Goal: Task Accomplishment & Management: Use online tool/utility

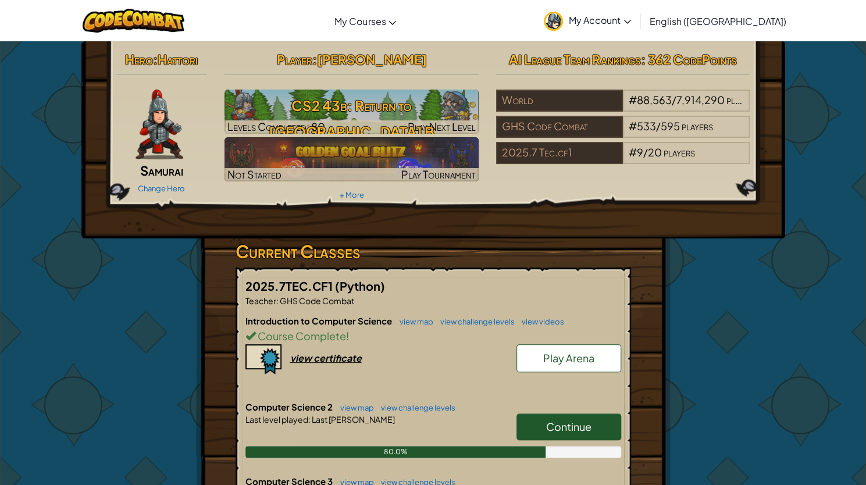
click at [518, 419] on link "Continue" at bounding box center [569, 427] width 105 height 27
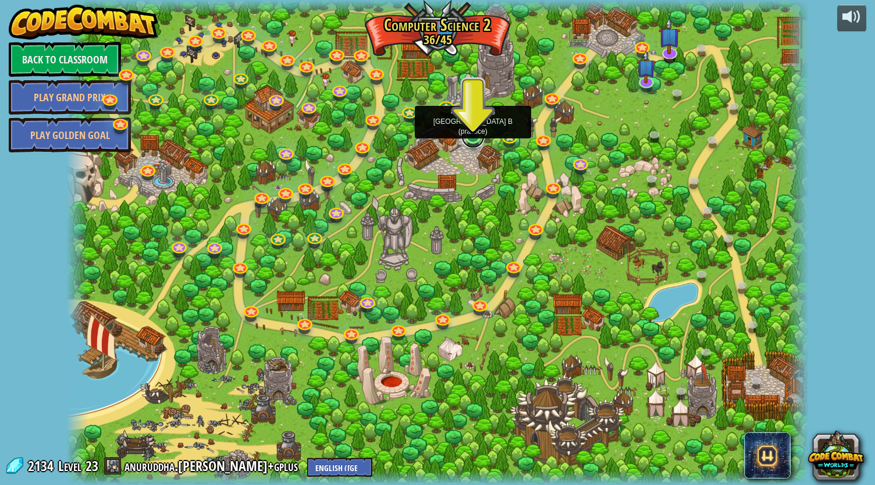
click at [470, 138] on link at bounding box center [472, 136] width 23 height 23
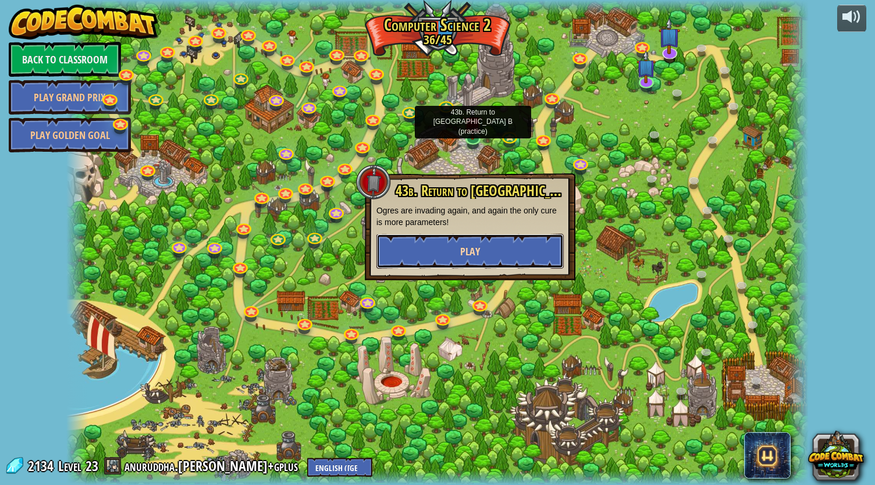
click at [425, 256] on button "Play" at bounding box center [469, 251] width 187 height 35
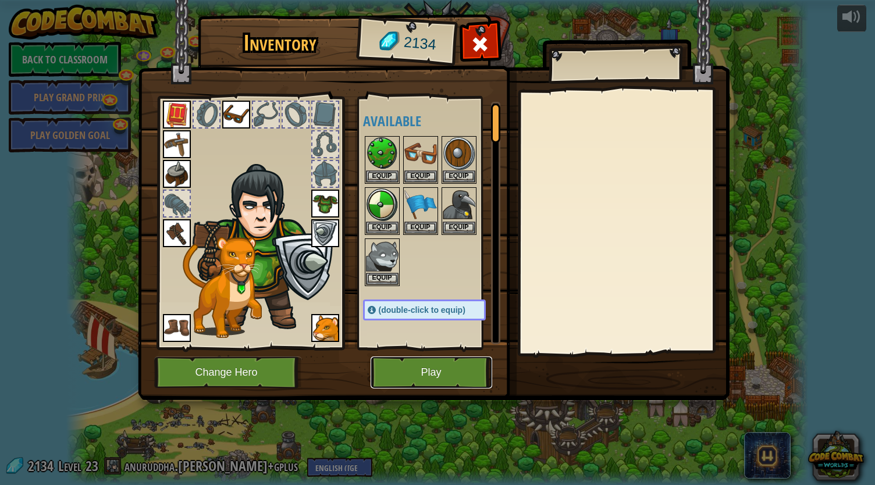
click at [407, 378] on button "Play" at bounding box center [432, 373] width 122 height 32
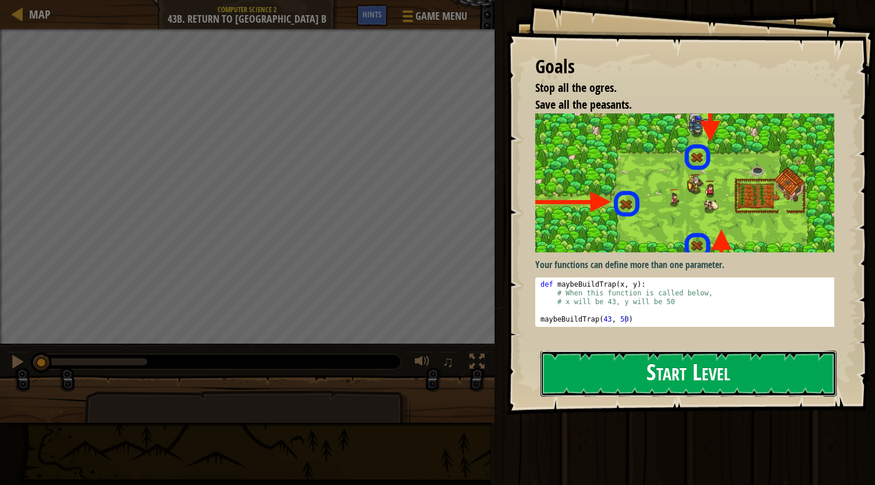
click at [621, 382] on button "Start Level" at bounding box center [689, 374] width 296 height 46
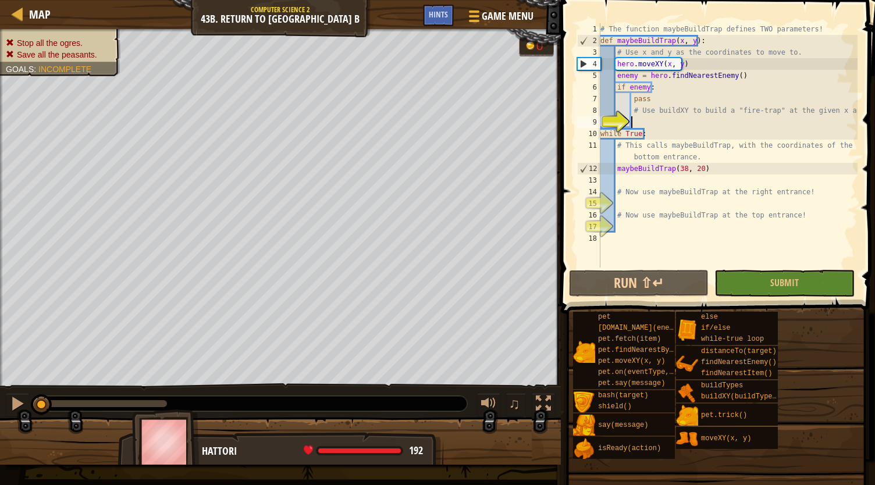
scroll to position [5, 2]
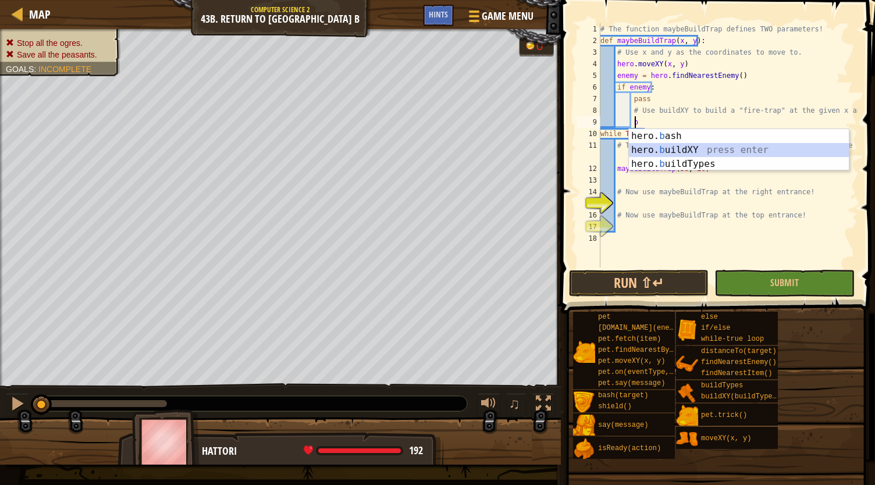
click at [663, 151] on div "hero. b ash press enter hero. b uildXY press enter hero. b uildTypes press enter" at bounding box center [739, 164] width 221 height 70
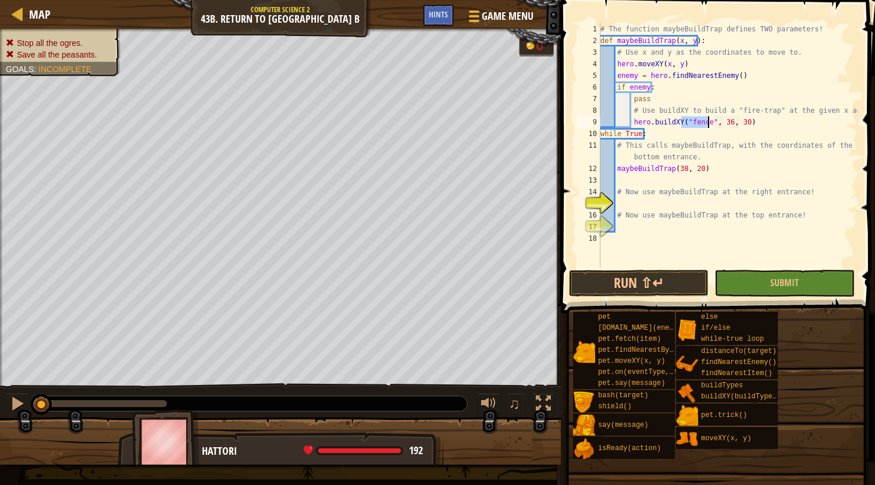
click at [702, 121] on div "# The function maybeBuildTrap defines TWO parameters! def maybeBuildTrap ( x , …" at bounding box center [727, 145] width 259 height 244
click at [703, 121] on div "# The function maybeBuildTrap defines TWO parameters! def maybeBuildTrap ( x , …" at bounding box center [727, 157] width 259 height 268
click at [753, 120] on div "# The function maybeBuildTrap defines TWO parameters! def maybeBuildTrap ( x , …" at bounding box center [727, 157] width 259 height 268
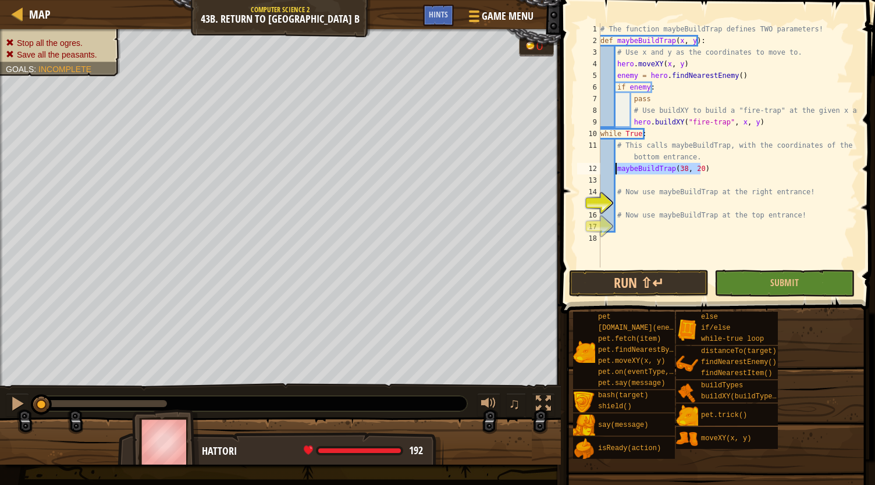
drag, startPoint x: 701, startPoint y: 172, endPoint x: 616, endPoint y: 169, distance: 85.6
click at [616, 169] on div "# The function maybeBuildTrap defines TWO parameters! def maybeBuildTrap ( x , …" at bounding box center [727, 157] width 259 height 268
click at [633, 211] on div "# The function maybeBuildTrap defines TWO parameters! def maybeBuildTrap ( x , …" at bounding box center [727, 157] width 259 height 268
type textarea "# Now use maybeBuildTrap at the top entrance!"
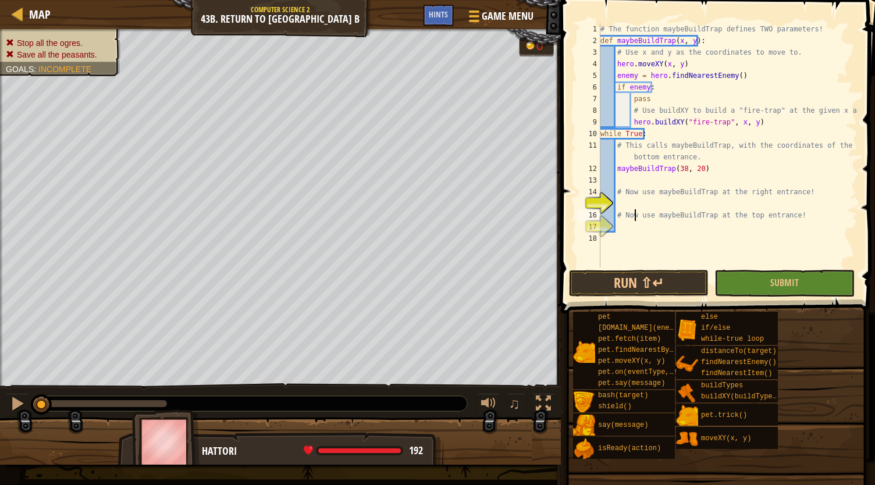
click at [625, 203] on div "# The function maybeBuildTrap defines TWO parameters! def maybeBuildTrap ( x , …" at bounding box center [727, 157] width 259 height 268
paste textarea "maybeBuildTrap(38, 20)"
click at [680, 204] on div "# The function maybeBuildTrap defines TWO parameters! def maybeBuildTrap ( x , …" at bounding box center [727, 157] width 259 height 268
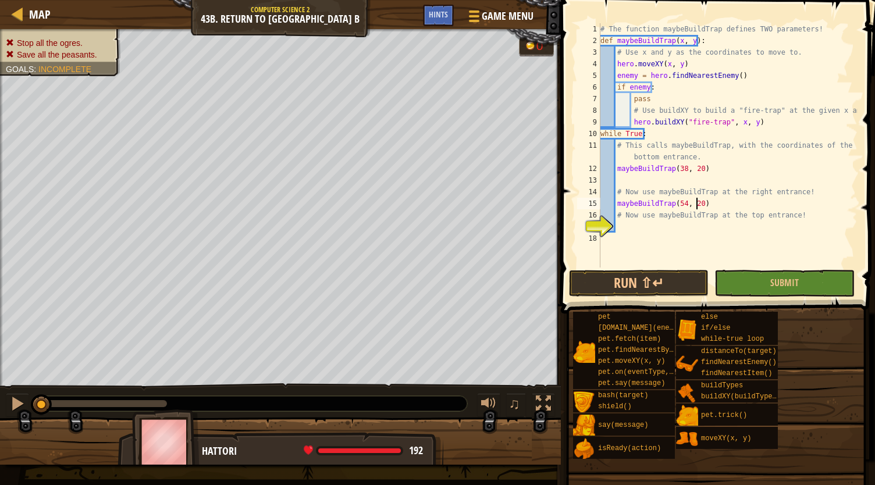
click at [697, 205] on div "# The function maybeBuildTrap defines TWO parameters! def maybeBuildTrap ( x , …" at bounding box center [727, 157] width 259 height 268
click at [681, 207] on div "# The function maybeBuildTrap defines TWO parameters! def maybeBuildTrap ( x , …" at bounding box center [727, 157] width 259 height 268
type textarea "maybeBuildTrap(56, 34)"
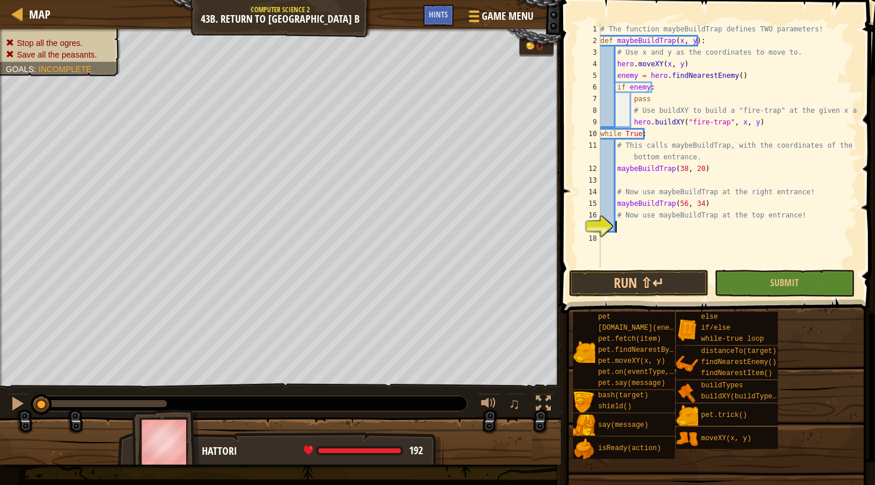
click at [641, 226] on div "# The function maybeBuildTrap defines TWO parameters! def maybeBuildTrap ( x , …" at bounding box center [727, 157] width 259 height 268
paste textarea "maybeBuildTrap(38, 20)"
click at [692, 229] on div "# The function maybeBuildTrap defines TWO parameters! def maybeBuildTrap ( x , …" at bounding box center [727, 157] width 259 height 268
click at [699, 228] on div "# The function maybeBuildTrap defines TWO parameters! def maybeBuildTrap ( x , …" at bounding box center [727, 157] width 259 height 268
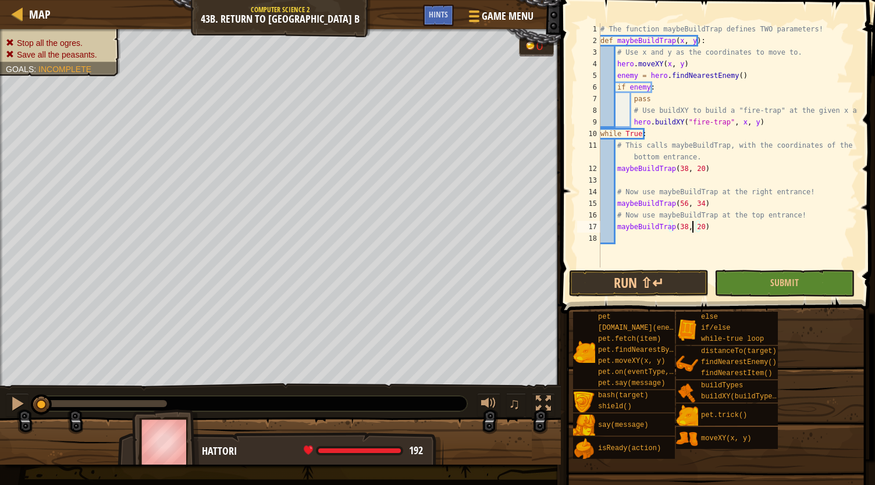
click at [692, 225] on div "# The function maybeBuildTrap defines TWO parameters! def maybeBuildTrap ( x , …" at bounding box center [727, 157] width 259 height 268
click at [695, 225] on div "# The function maybeBuildTrap defines TWO parameters! def maybeBuildTrap ( x , …" at bounding box center [727, 157] width 259 height 268
type textarea "maybeBuildTrap(38, 48)"
click at [675, 289] on button "Run ⇧↵" at bounding box center [639, 283] width 140 height 27
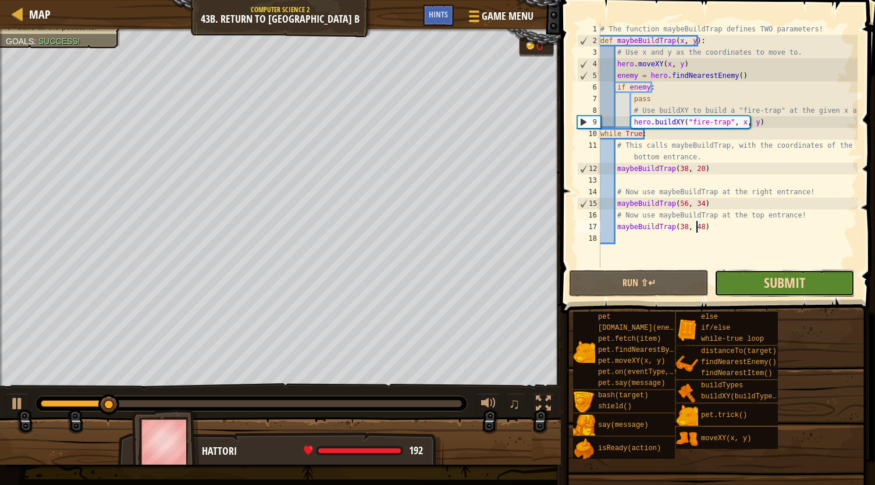
click at [803, 280] on span "Submit" at bounding box center [784, 282] width 41 height 19
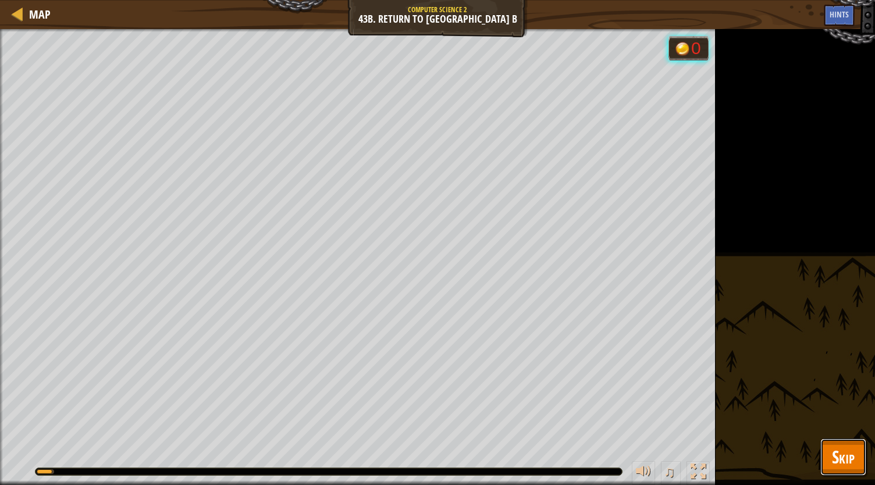
click at [845, 460] on span "Skip" at bounding box center [843, 457] width 23 height 24
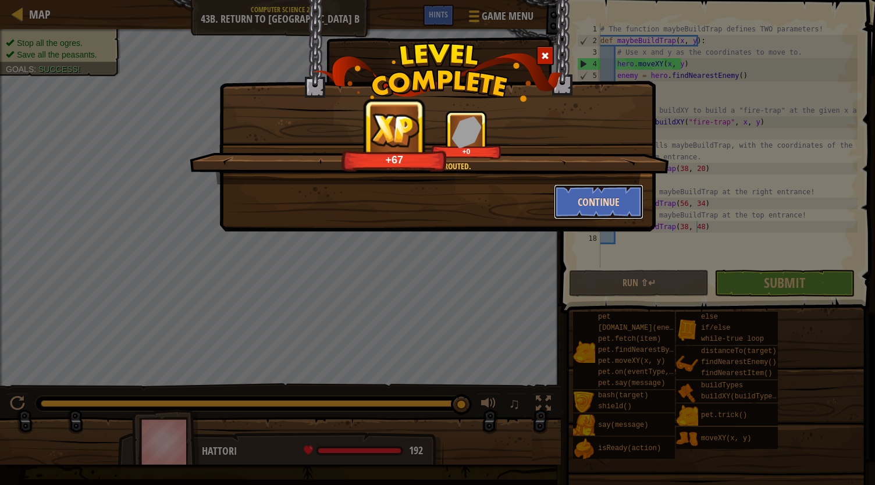
click at [569, 199] on button "Continue" at bounding box center [599, 201] width 90 height 35
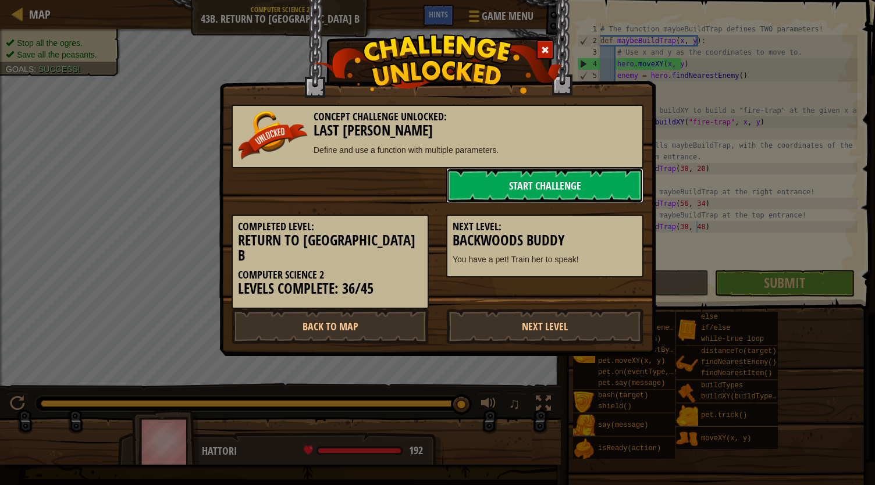
click at [559, 188] on link "Start Challenge" at bounding box center [544, 185] width 197 height 35
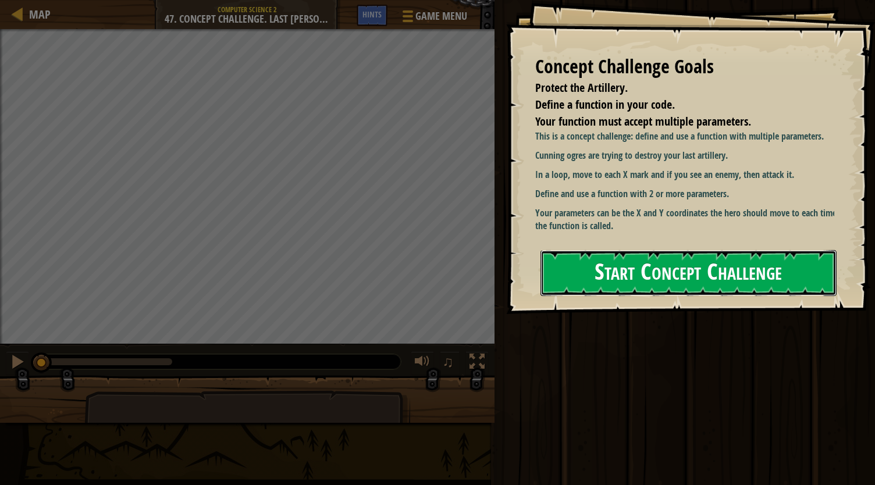
click at [588, 276] on button "Start Concept Challenge" at bounding box center [689, 273] width 296 height 46
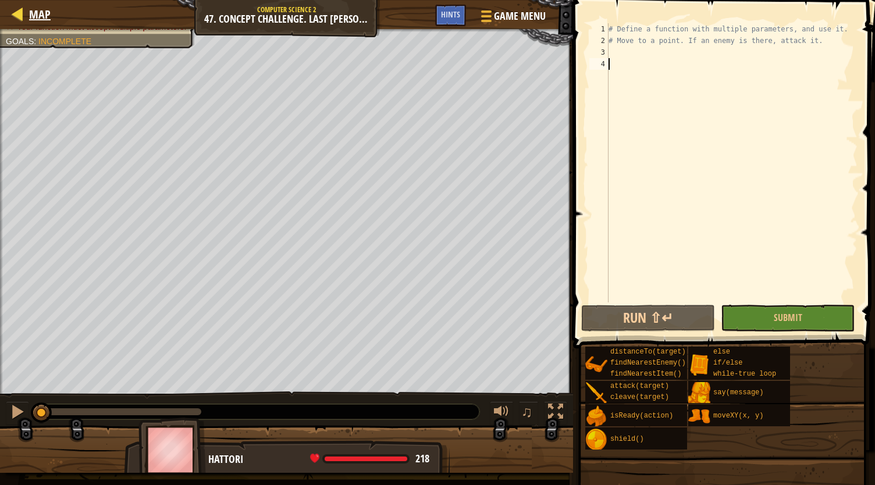
click at [34, 23] on div "Map" at bounding box center [36, 14] width 27 height 29
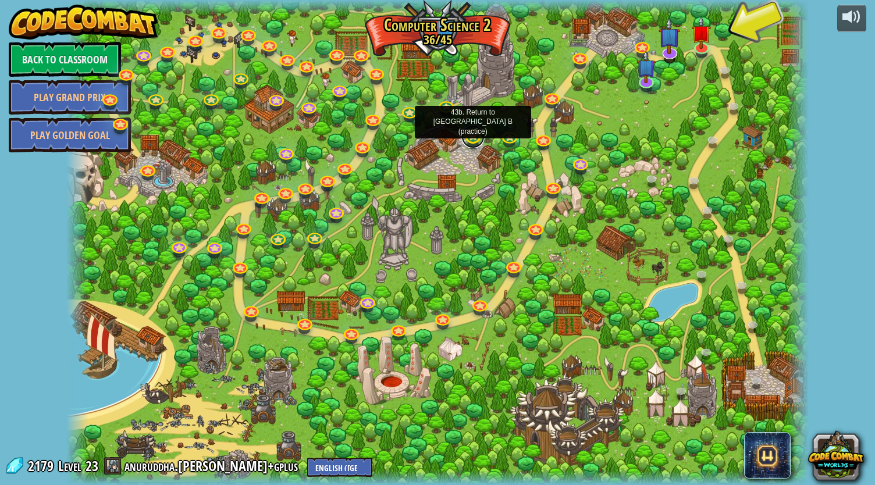
click at [477, 139] on link at bounding box center [472, 136] width 23 height 23
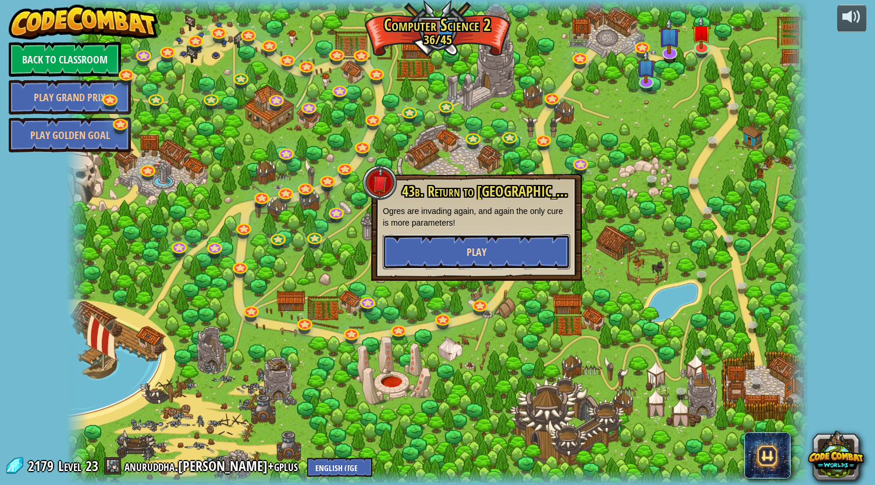
click at [515, 254] on button "Play" at bounding box center [476, 251] width 187 height 35
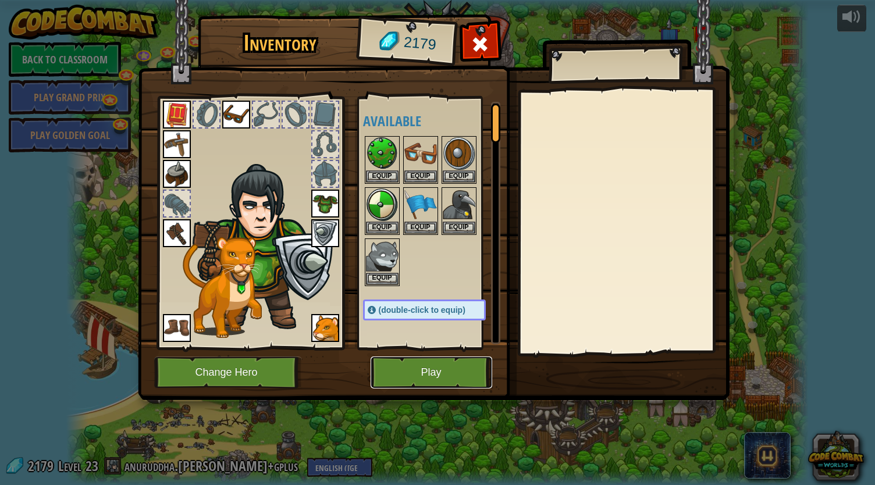
click at [400, 386] on button "Play" at bounding box center [432, 373] width 122 height 32
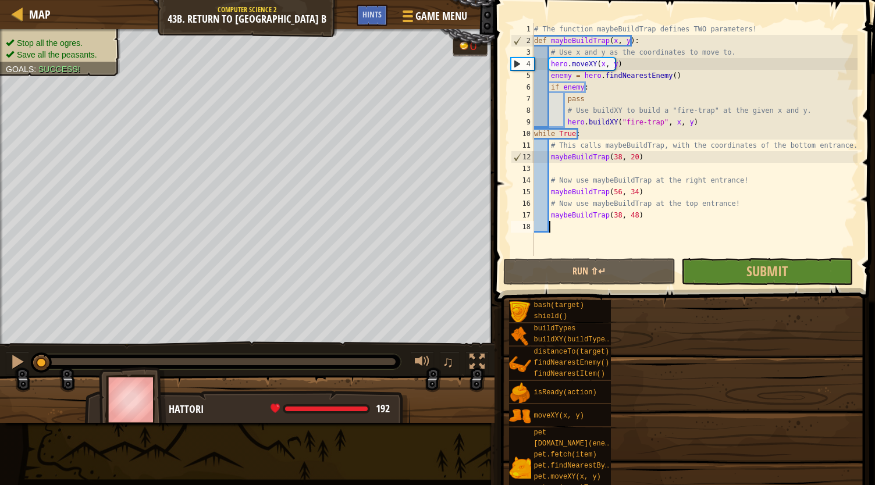
click at [553, 136] on div "Map Computer Science 2 43b. Return to Thornbush Farm B Game Menu Done Hints 1 ה…" at bounding box center [437, 242] width 875 height 485
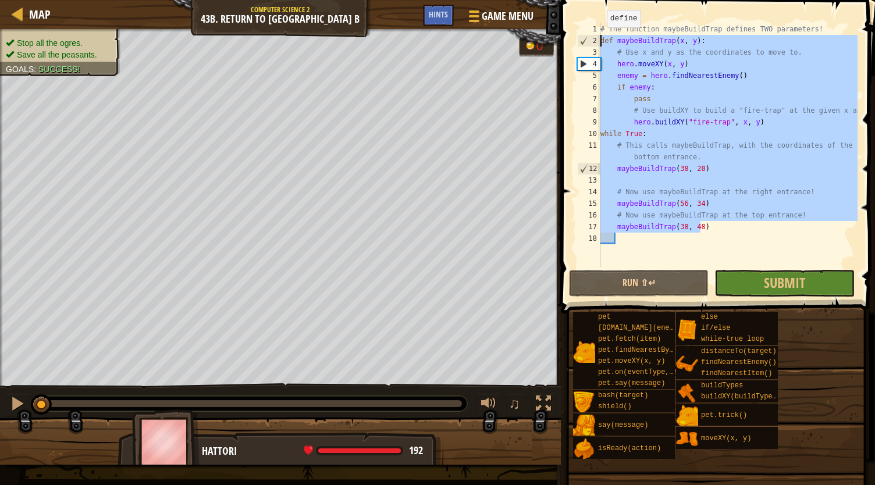
drag, startPoint x: 705, startPoint y: 231, endPoint x: 600, endPoint y: 40, distance: 218.2
click at [600, 40] on div "# The function maybeBuildTrap defines TWO parameters! def maybeBuildTrap ( x , …" at bounding box center [727, 157] width 259 height 268
type textarea "def maybeBuildTrap(x, y): # Use x and y as the coordinates to move to."
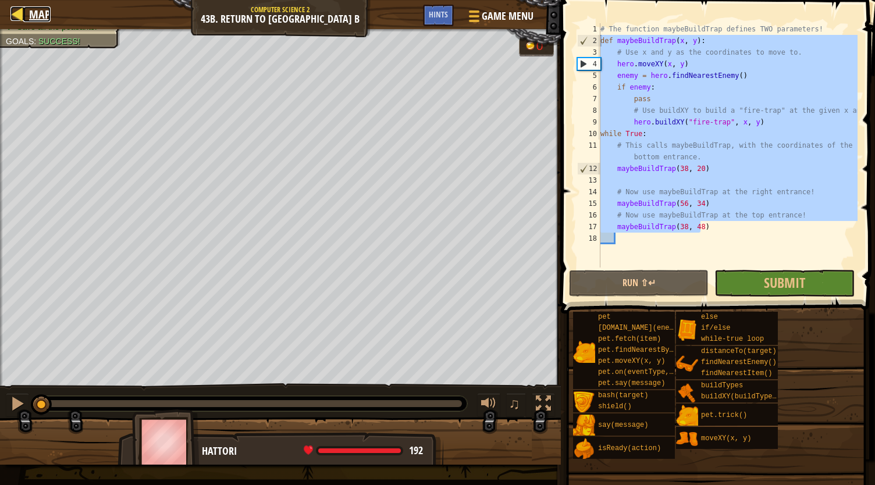
click at [45, 10] on span "Map" at bounding box center [40, 14] width 22 height 16
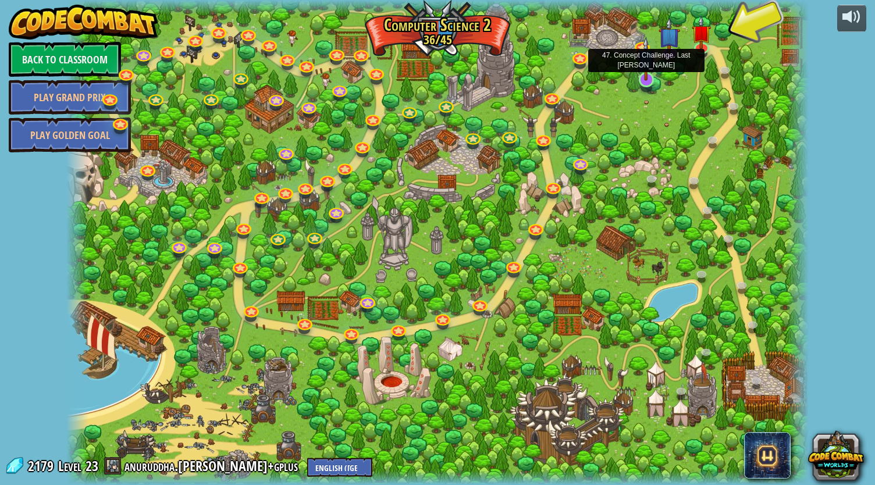
click at [647, 80] on img at bounding box center [646, 59] width 19 height 44
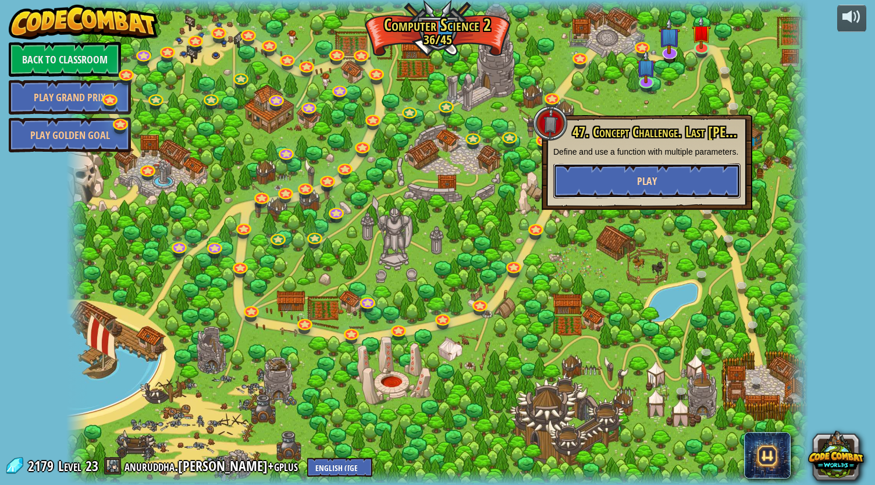
click at [628, 194] on button "Play" at bounding box center [646, 180] width 187 height 35
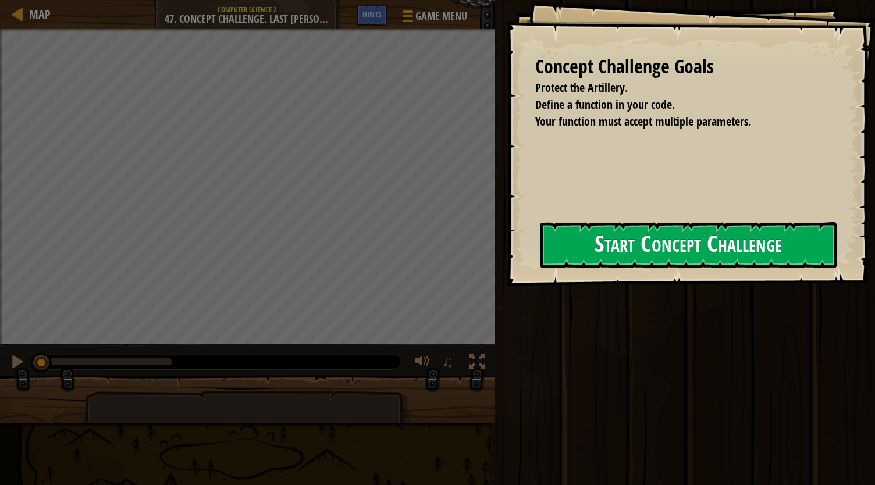
click at [541, 257] on button "Start Concept Challenge" at bounding box center [689, 245] width 296 height 46
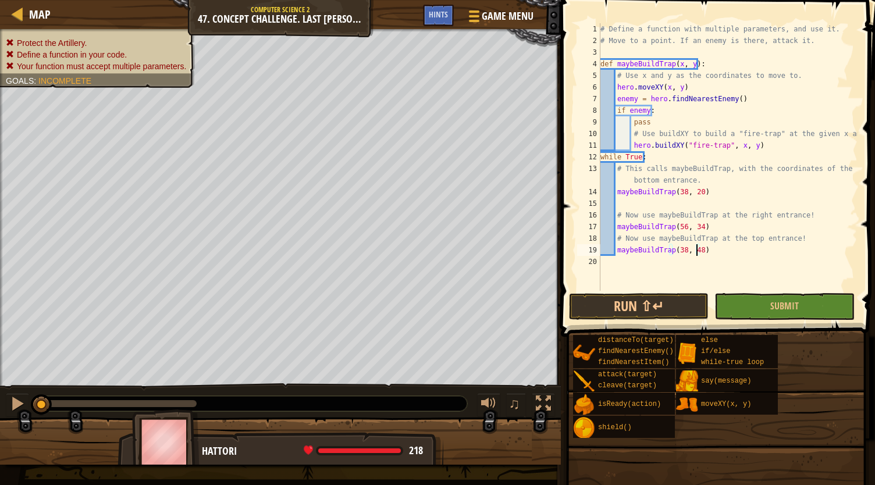
click at [697, 251] on div "# Define a function with multiple parameters, and use it. # Move to a point. If…" at bounding box center [727, 168] width 259 height 291
click at [698, 191] on div "# Define a function with multiple parameters, and use it. # Move to a point. If…" at bounding box center [727, 168] width 259 height 291
click at [696, 226] on div "# Define a function with multiple parameters, and use it. # Move to a point. If…" at bounding box center [727, 168] width 259 height 291
click at [674, 253] on div "# Define a function with multiple parameters, and use it. # Move to a point. If…" at bounding box center [727, 168] width 259 height 291
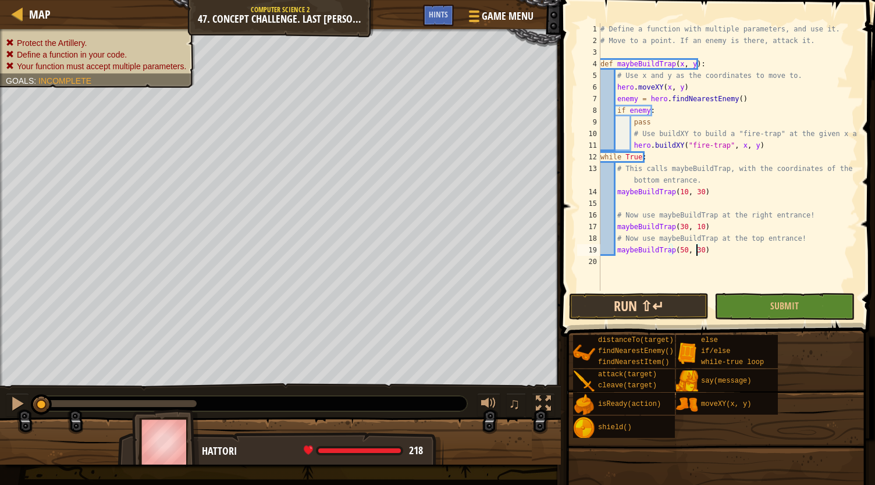
type textarea "maybeBuildTrap(50, 30)"
click at [662, 301] on button "Run ⇧↵" at bounding box center [639, 306] width 140 height 27
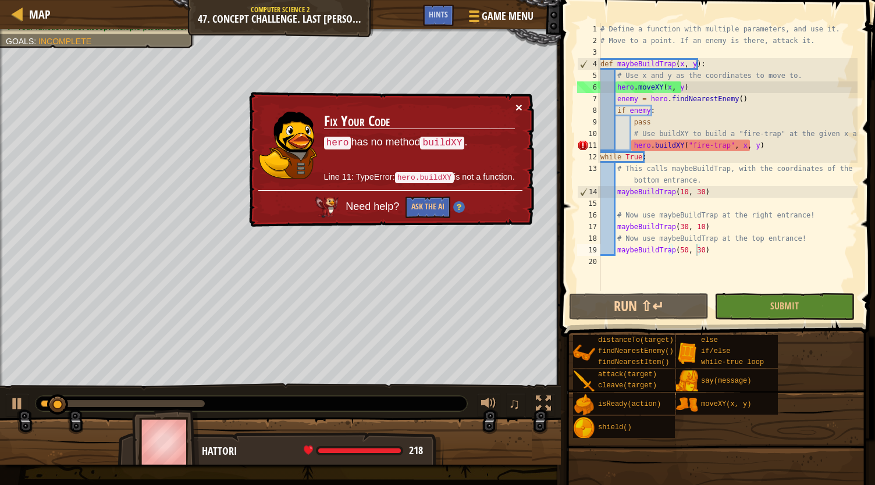
click at [519, 106] on button "×" at bounding box center [518, 107] width 7 height 12
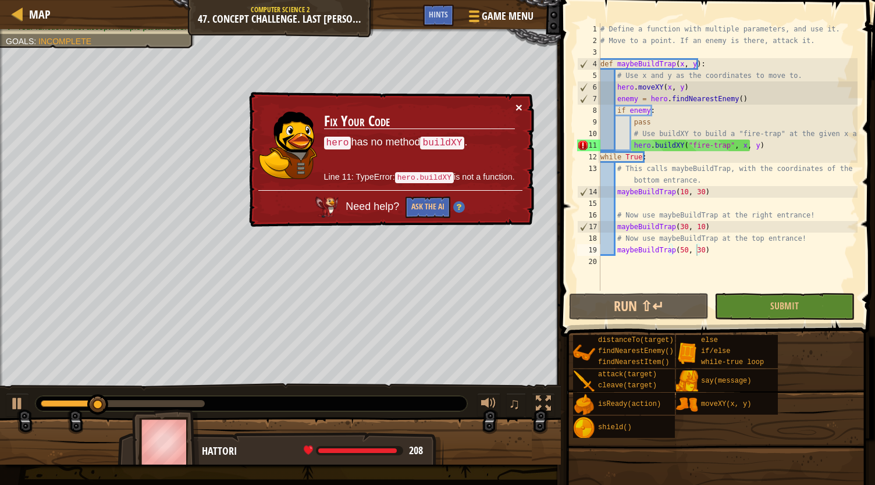
click at [521, 105] on button "×" at bounding box center [518, 107] width 7 height 12
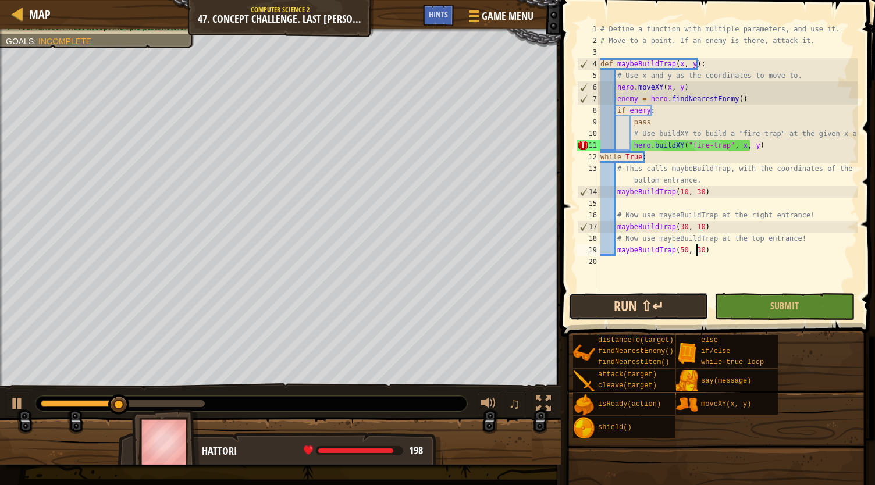
click at [599, 305] on button "Run ⇧↵" at bounding box center [639, 306] width 140 height 27
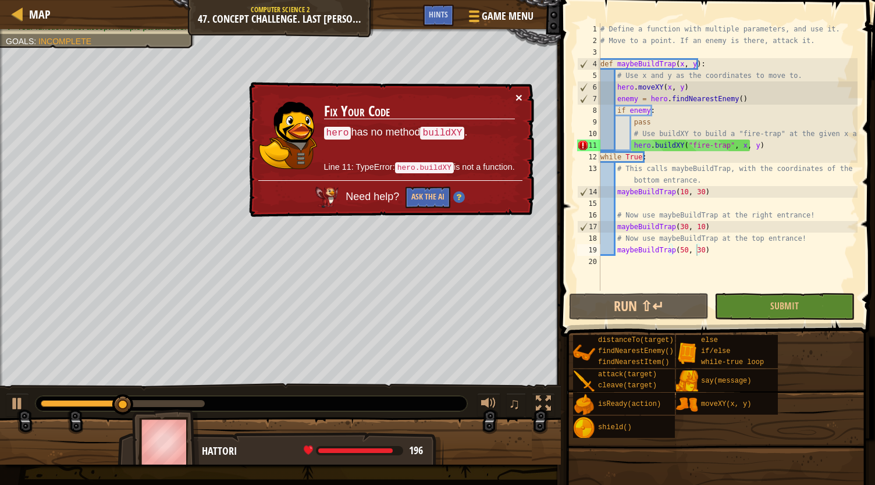
click at [515, 93] on button "×" at bounding box center [518, 97] width 7 height 12
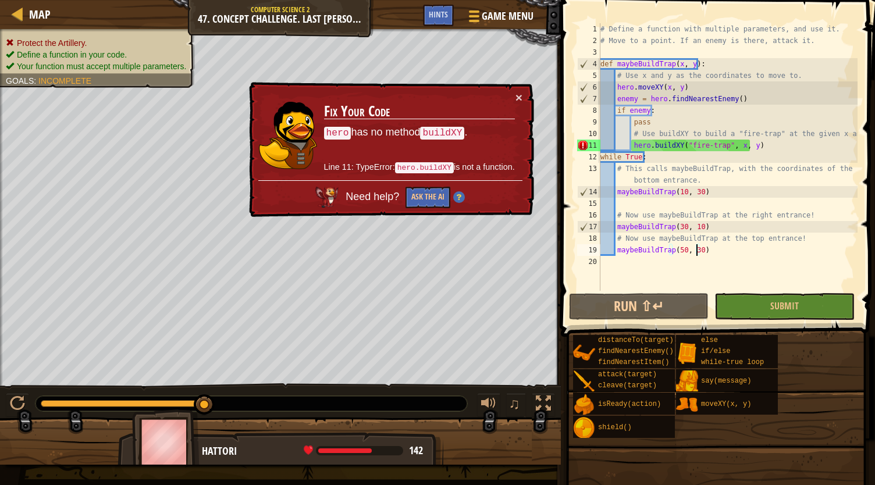
click at [701, 48] on div "# Define a function with multiple parameters, and use it. # Move to a point. If…" at bounding box center [727, 168] width 259 height 291
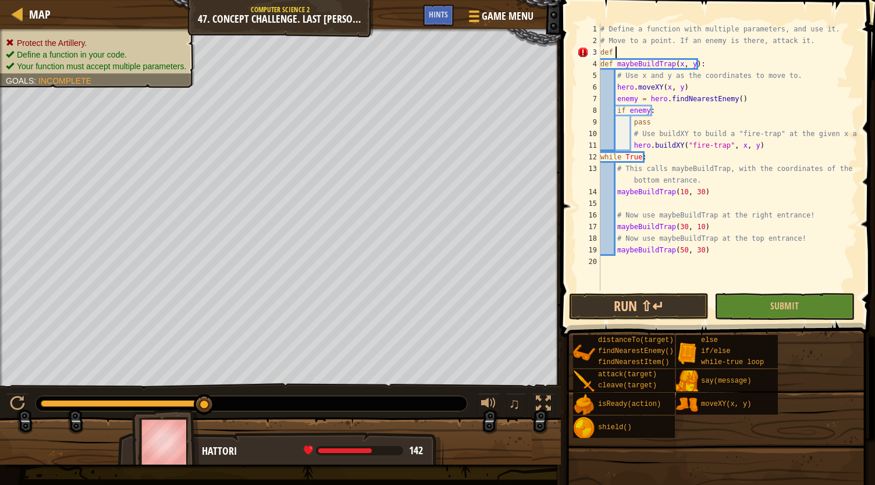
scroll to position [5, 1]
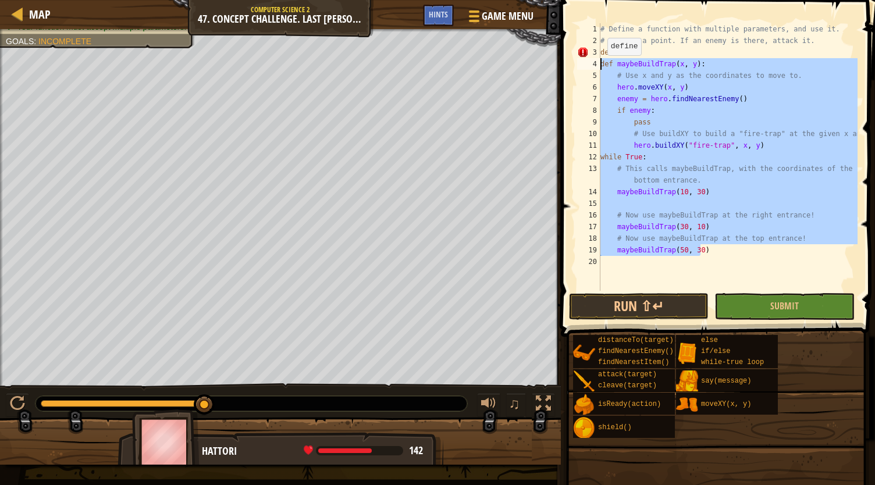
drag, startPoint x: 738, startPoint y: 244, endPoint x: 596, endPoint y: 60, distance: 232.7
click at [596, 60] on div "def 1 2 3 4 5 6 7 8 9 10 11 12 13 14 15 16 17 18 19 20 # Define a function with…" at bounding box center [716, 157] width 283 height 268
type textarea "def maybeBuildTrap(x, y): # Use x and y as the coordinates to move to."
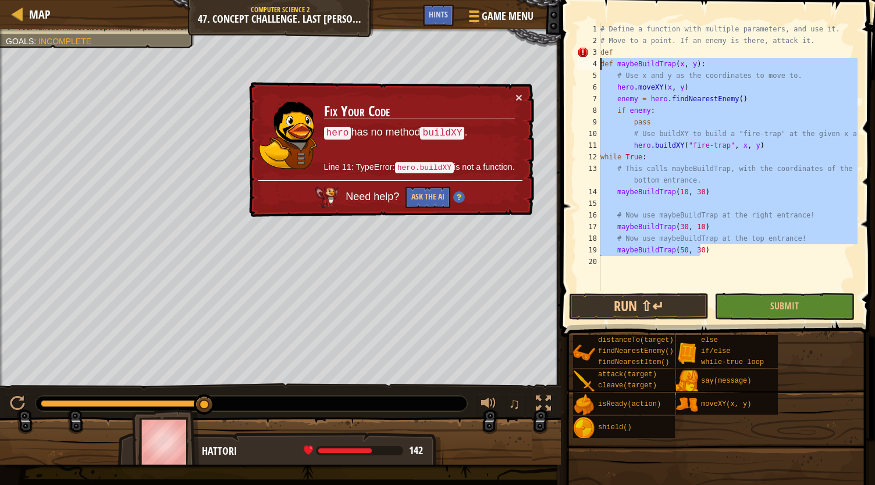
scroll to position [5, 0]
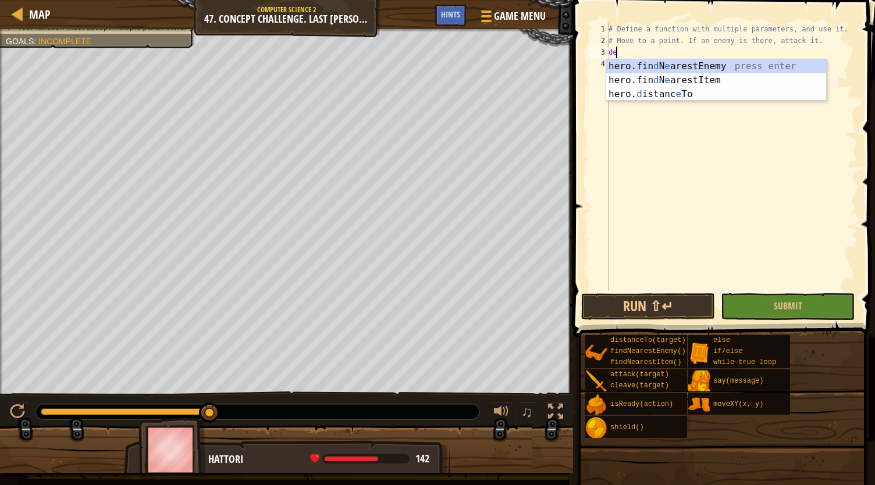
type textarea "d"
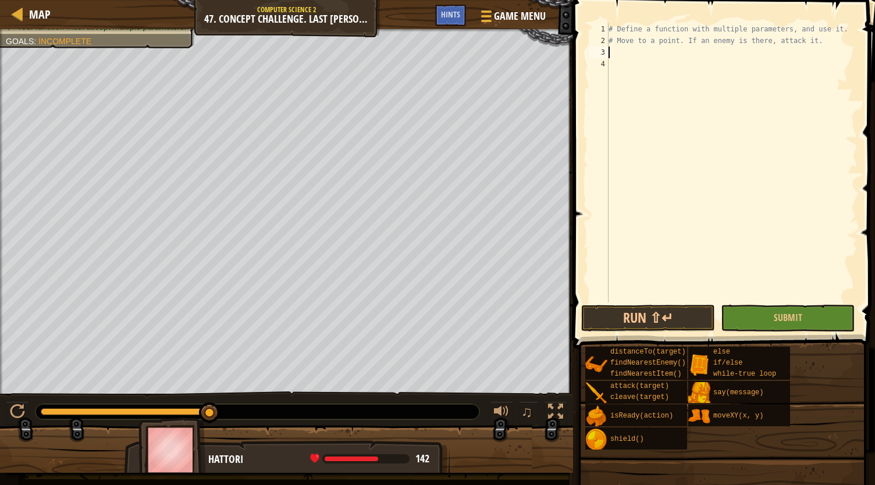
type textarea "e"
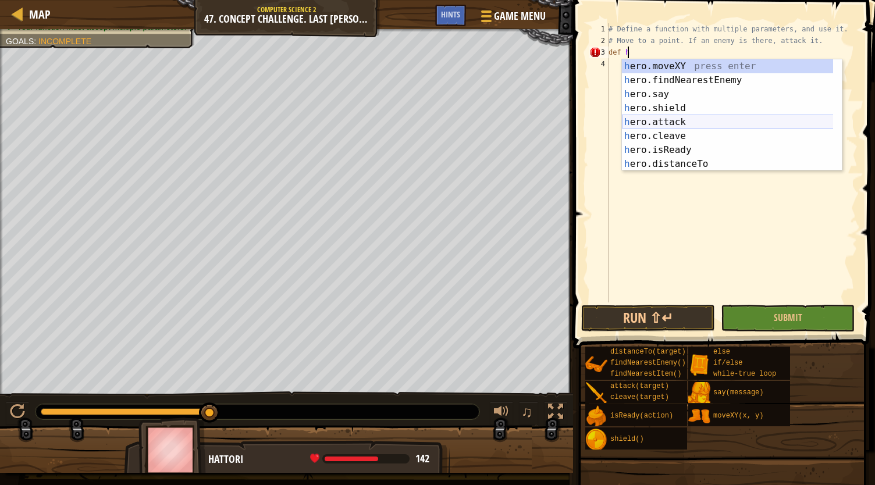
click at [664, 122] on div "h ero.moveXY press enter h ero.findNearestEnemy press enter h ero.say press ent…" at bounding box center [728, 129] width 212 height 140
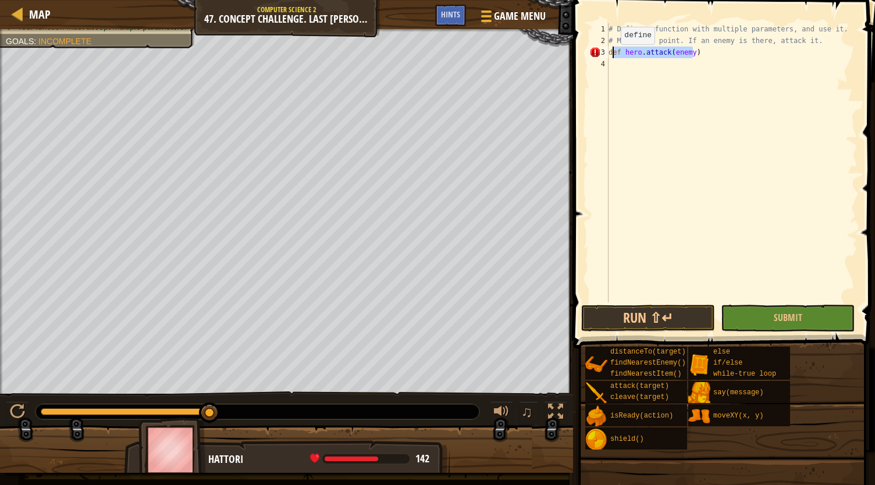
drag, startPoint x: 708, startPoint y: 54, endPoint x: 611, endPoint y: 55, distance: 97.2
click at [611, 55] on div "# Define a function with multiple parameters, and use it. # Move to a point. If…" at bounding box center [731, 174] width 251 height 303
type textarea "d"
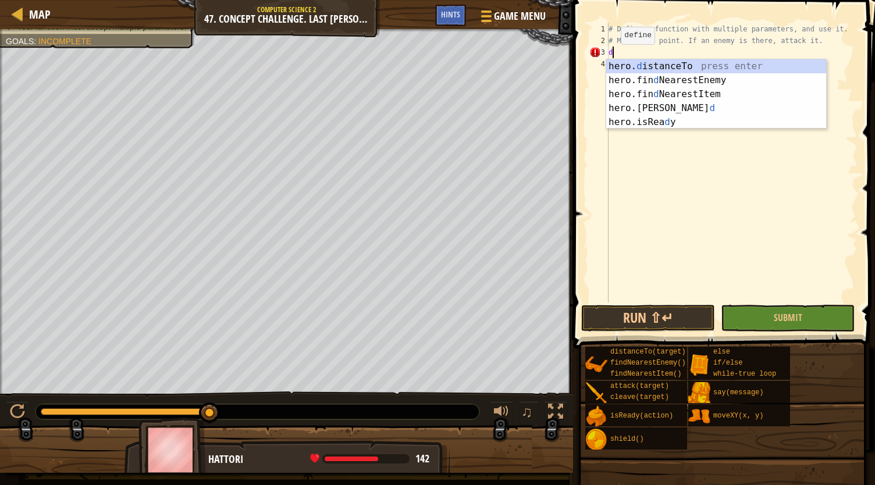
scroll to position [5, 0]
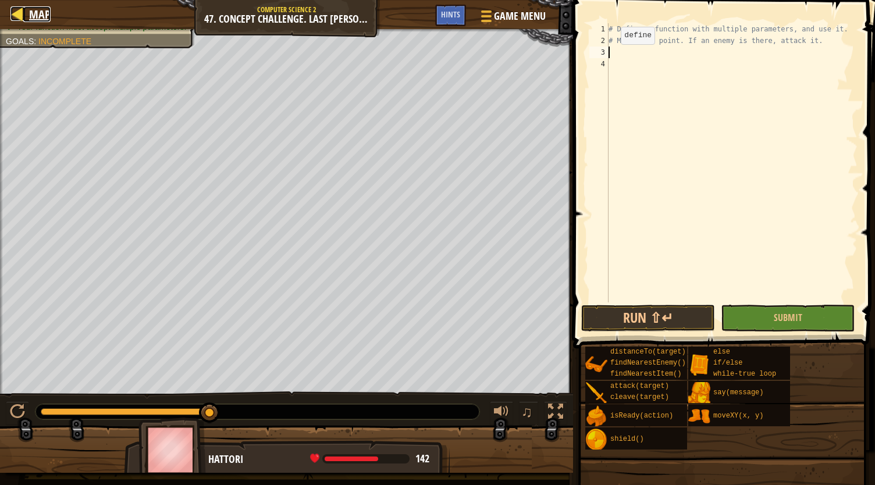
click at [24, 20] on link "Map" at bounding box center [36, 14] width 27 height 16
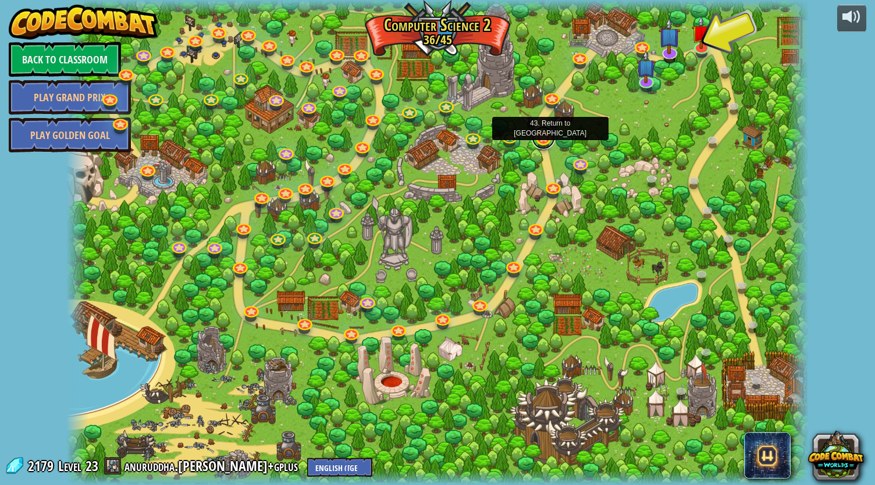
click at [541, 144] on link at bounding box center [543, 137] width 23 height 23
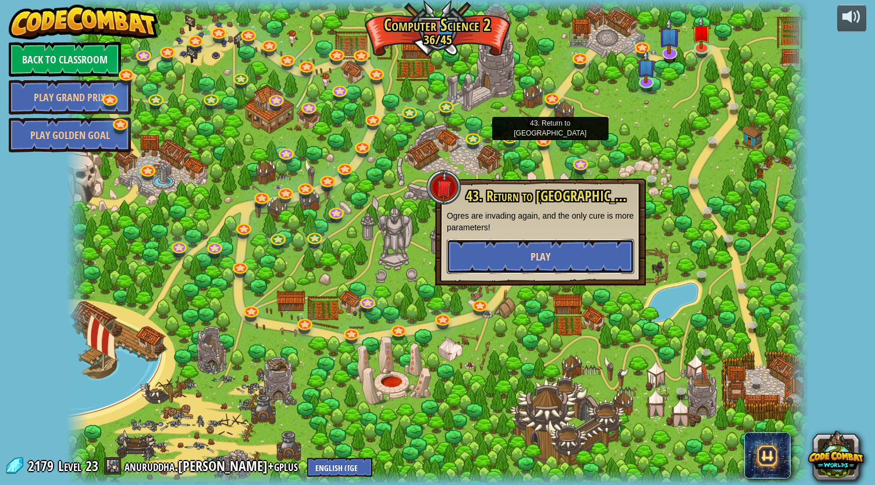
click at [499, 266] on button "Play" at bounding box center [540, 256] width 187 height 35
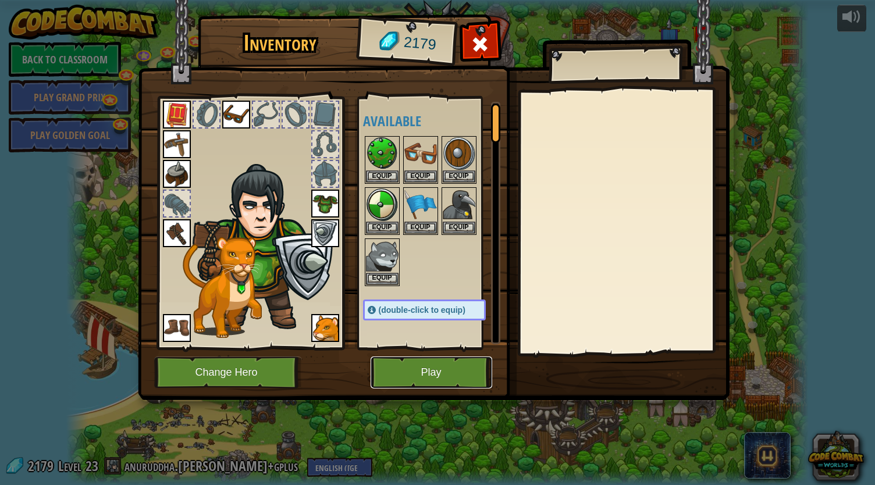
click at [413, 367] on button "Play" at bounding box center [432, 373] width 122 height 32
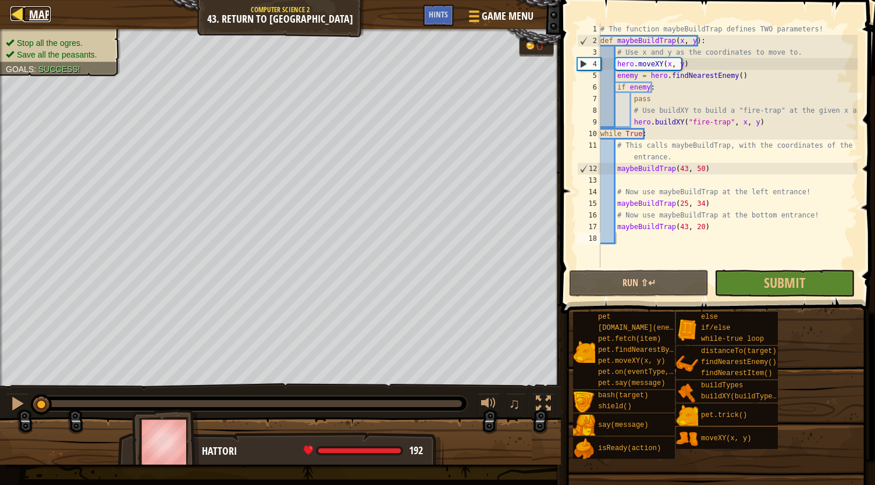
click at [27, 16] on link "Map" at bounding box center [36, 14] width 27 height 16
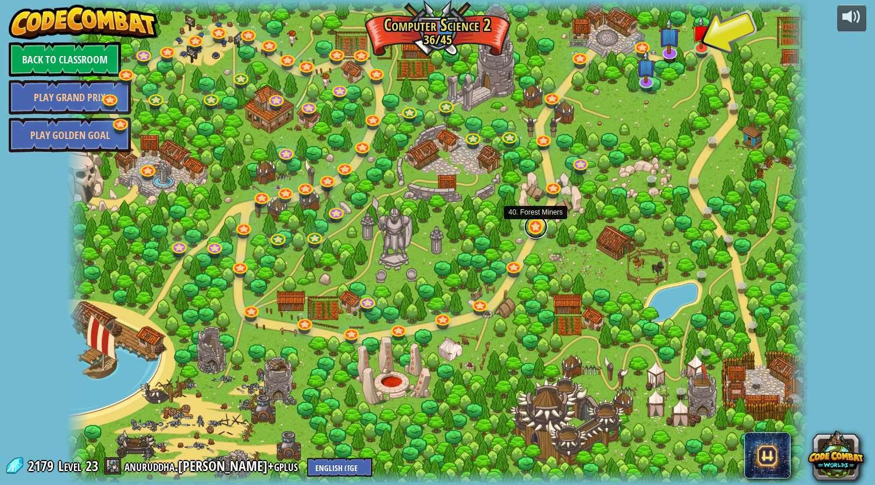
click at [538, 228] on link at bounding box center [535, 226] width 23 height 23
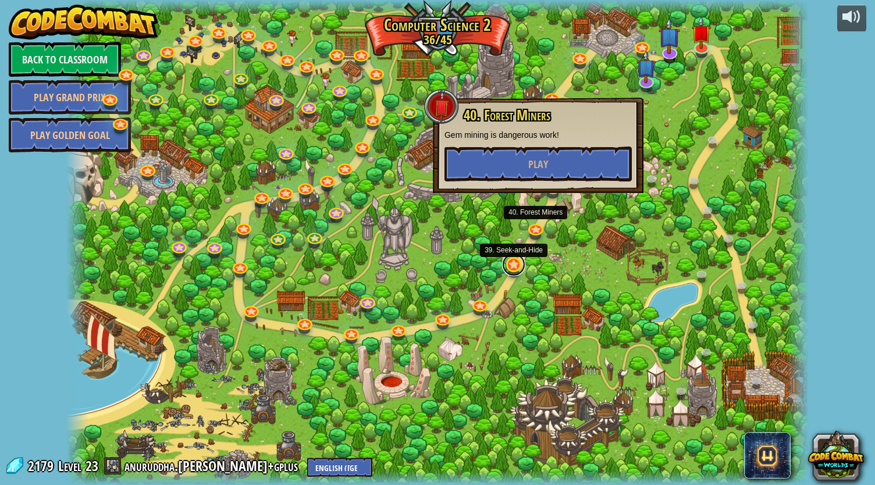
click at [510, 265] on link at bounding box center [513, 264] width 23 height 23
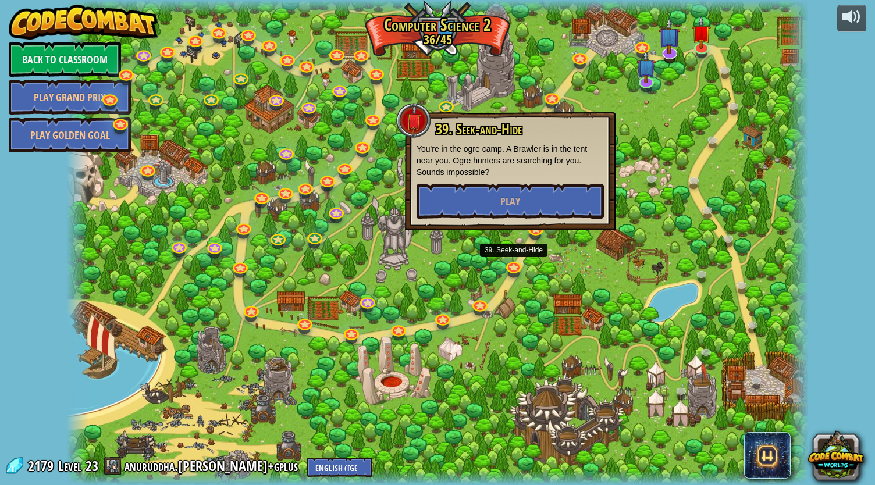
click at [552, 268] on div at bounding box center [437, 242] width 742 height 485
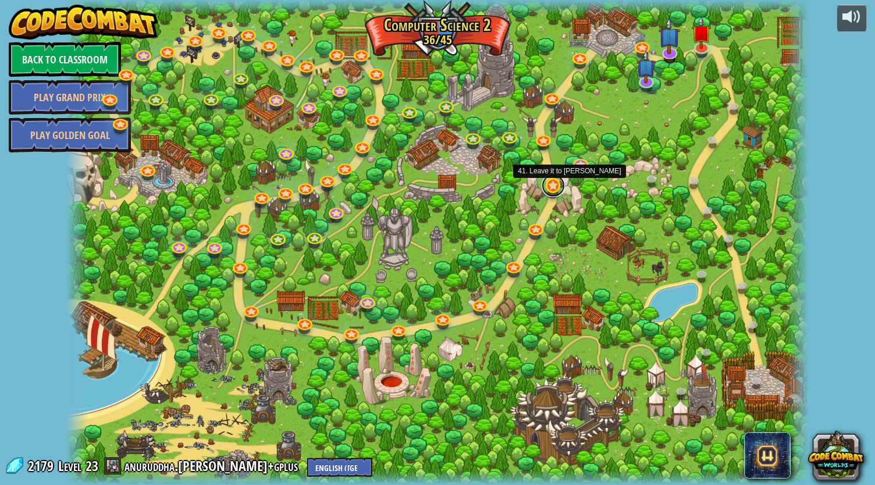
click at [550, 190] on link at bounding box center [553, 185] width 23 height 23
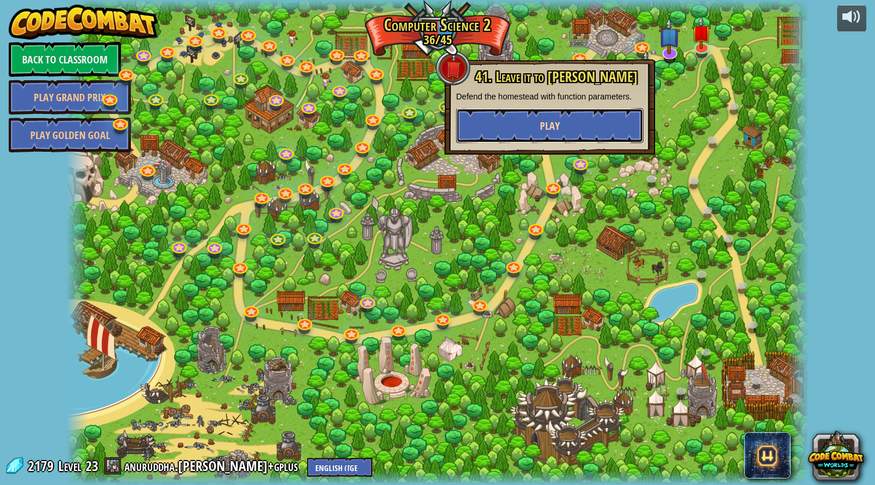
click at [540, 136] on button "Play" at bounding box center [549, 125] width 187 height 35
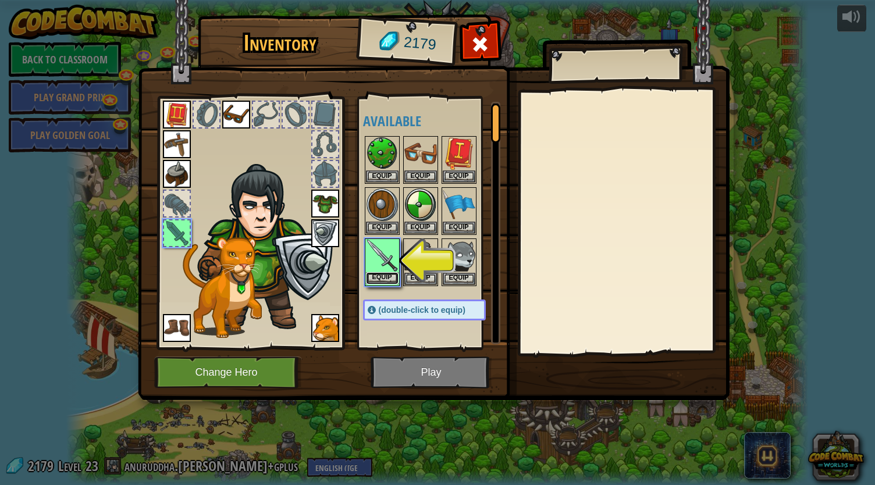
click at [387, 276] on button "Equip" at bounding box center [382, 278] width 33 height 12
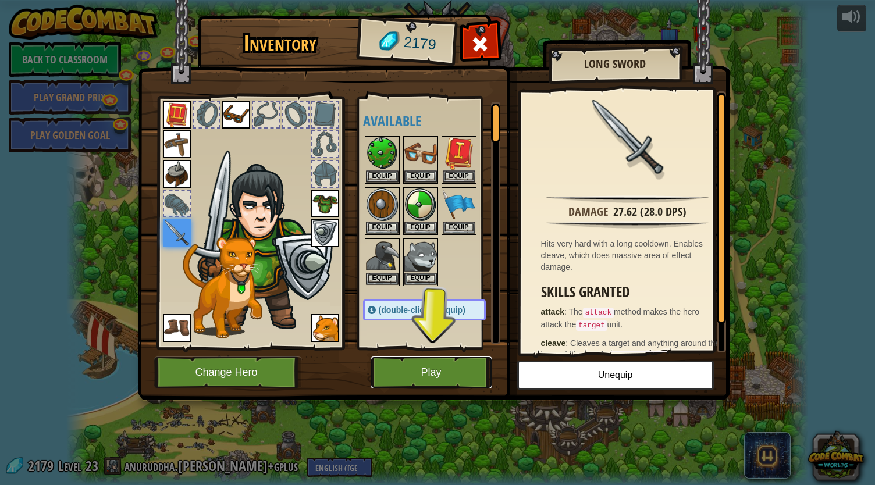
click at [404, 372] on button "Play" at bounding box center [432, 373] width 122 height 32
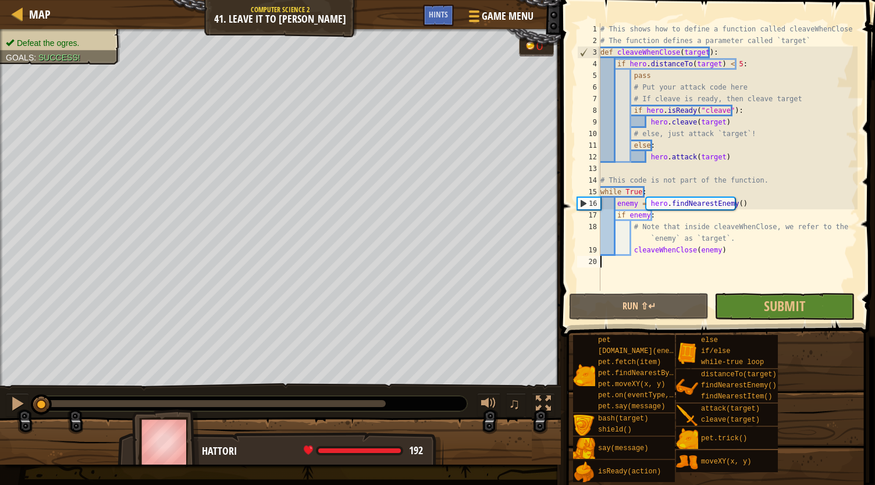
click at [638, 53] on div "# This shows how to define a function called cleaveWhenClose # The function def…" at bounding box center [727, 168] width 259 height 291
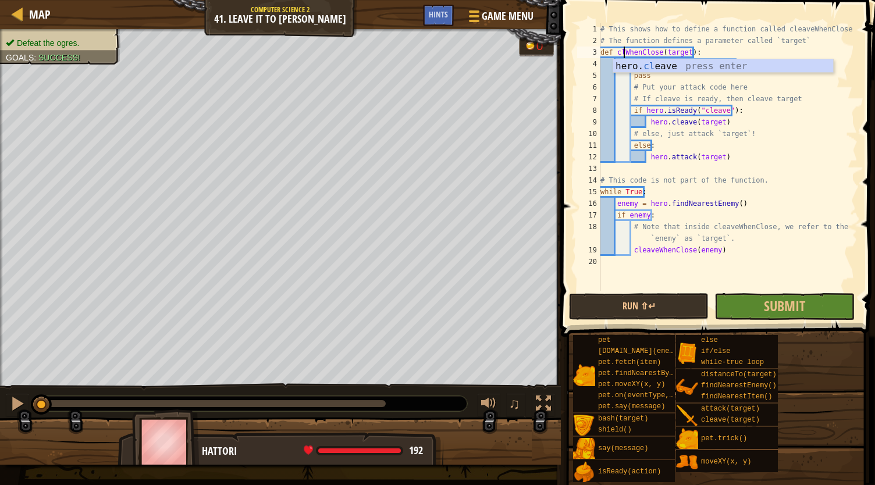
type textarea "def cleaveWhenClose(target):"
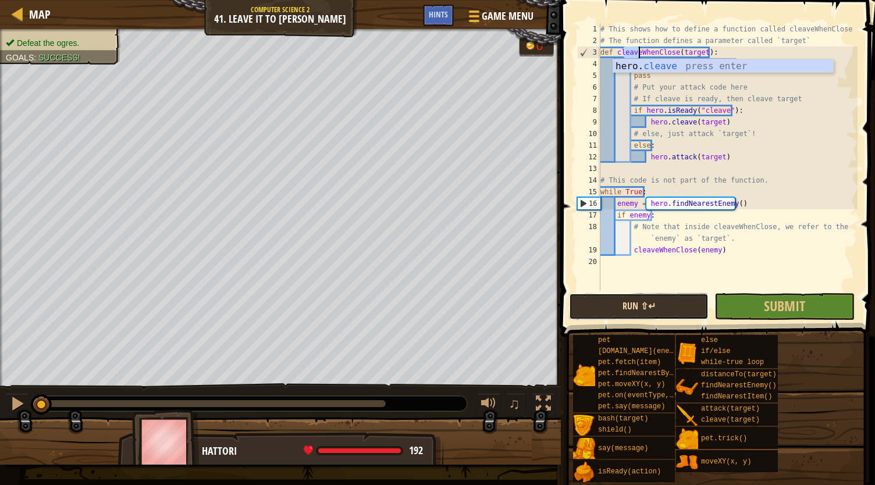
click at [685, 301] on button "Run ⇧↵" at bounding box center [639, 306] width 140 height 27
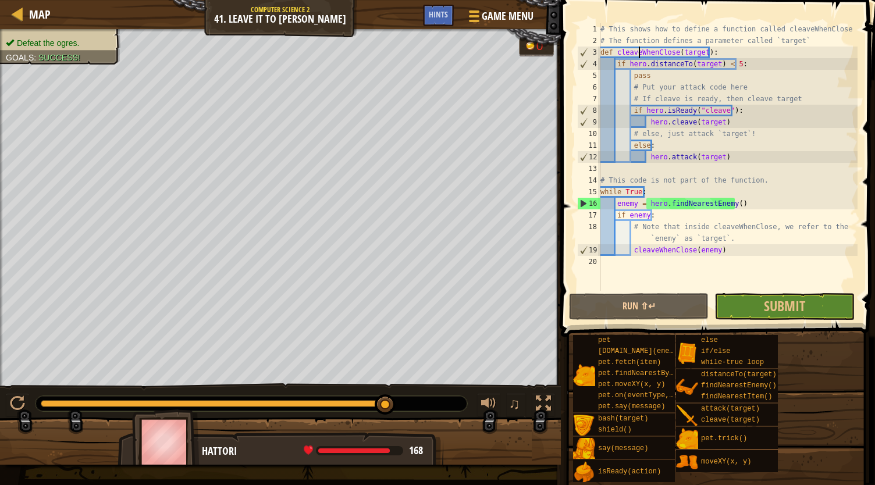
drag, startPoint x: 751, startPoint y: 300, endPoint x: 721, endPoint y: 253, distance: 55.5
drag, startPoint x: 721, startPoint y: 253, endPoint x: 741, endPoint y: 315, distance: 65.5
click at [741, 315] on button "Submit" at bounding box center [784, 306] width 140 height 27
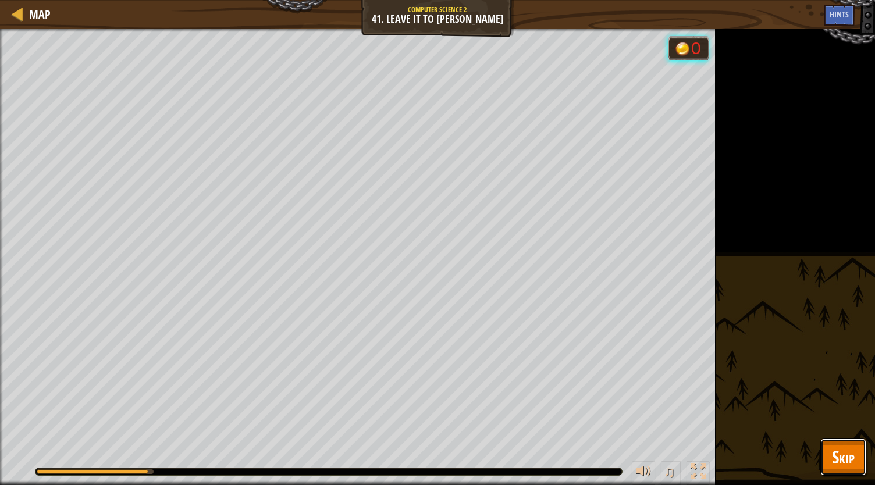
click at [844, 458] on span "Skip" at bounding box center [843, 457] width 23 height 24
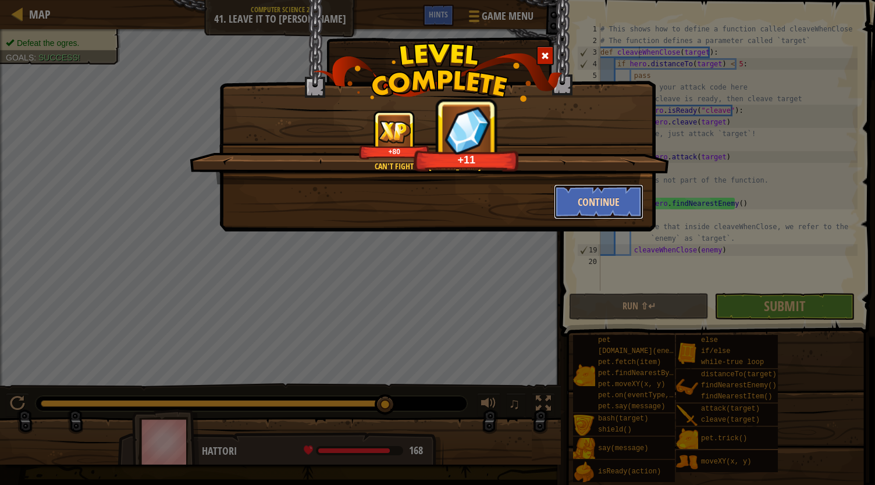
click at [573, 208] on button "Continue" at bounding box center [599, 201] width 90 height 35
